Goal: Information Seeking & Learning: Understand process/instructions

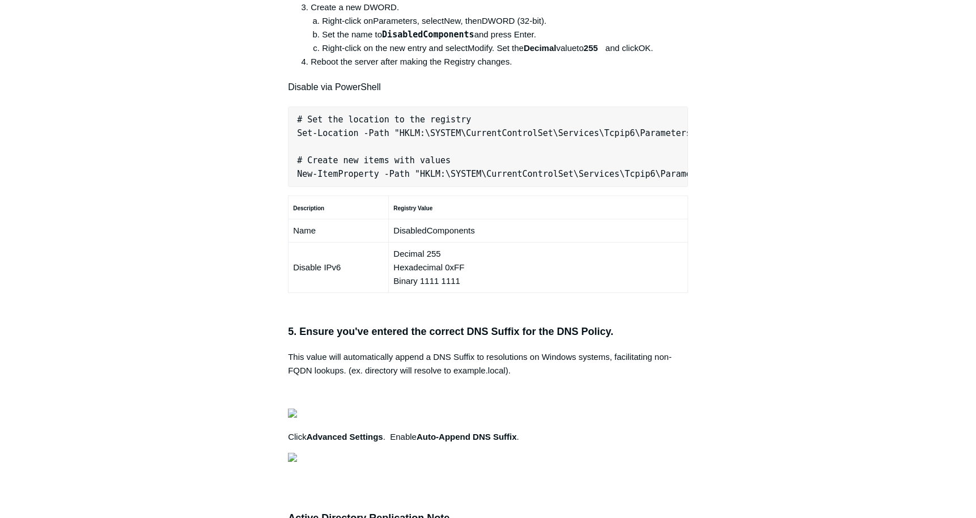
scroll to position [0, 356]
drag, startPoint x: 298, startPoint y: 319, endPoint x: 684, endPoint y: 331, distance: 386.6
copy pre "New-NetFirewallRule -DisplayName "Todyl SGN Network" -Direction Inbound -Progra…"
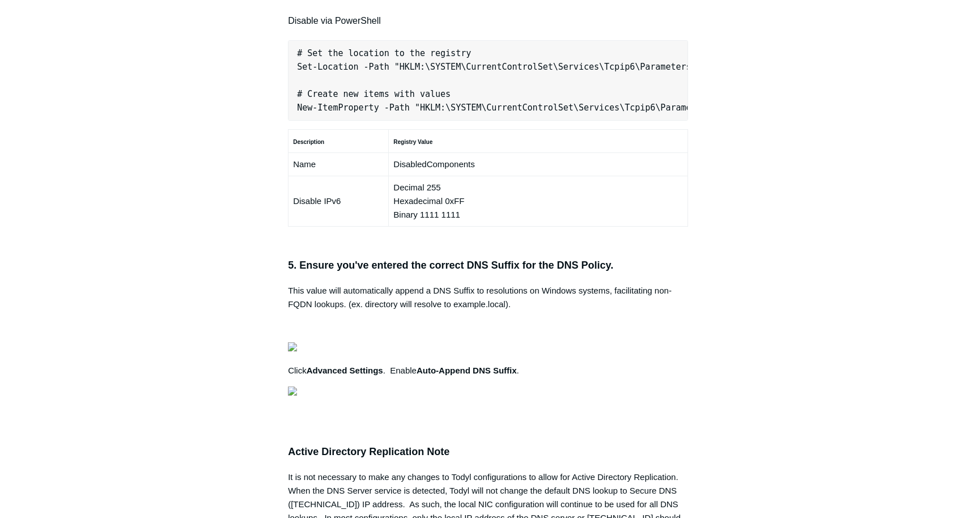
scroll to position [716, 0]
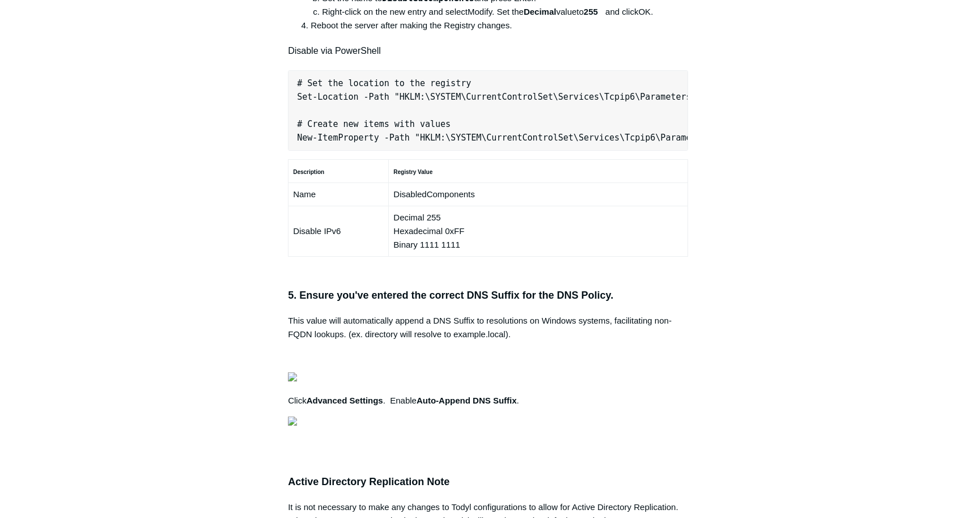
click at [213, 470] on aside "Articles in this section Secure DNS - Single-Label Domains Using 3rd Party DNS …" at bounding box center [215, 170] width 112 height 1569
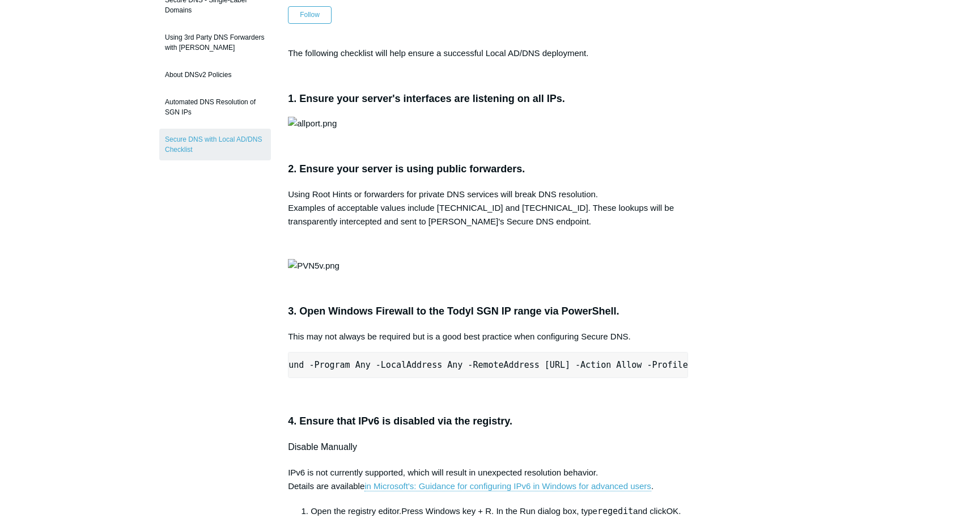
scroll to position [0, 0]
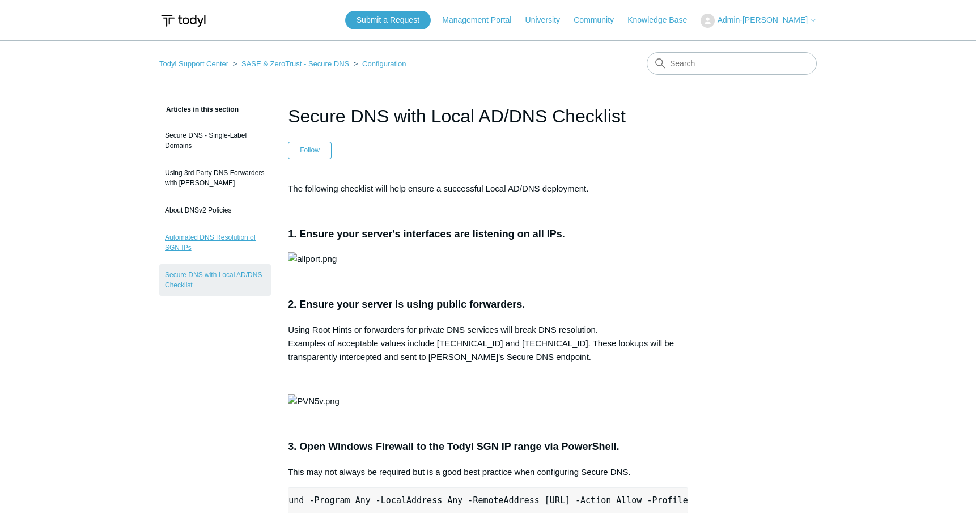
click at [216, 240] on link "Automated DNS Resolution of SGN IPs" at bounding box center [215, 243] width 112 height 32
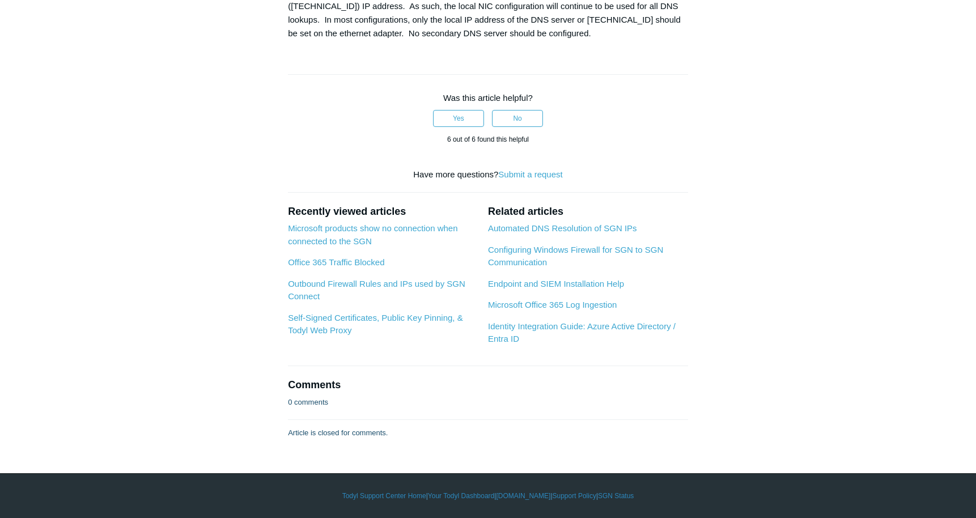
scroll to position [1473, 0]
drag, startPoint x: 254, startPoint y: 484, endPoint x: 286, endPoint y: 419, distance: 72.5
